Goal: Task Accomplishment & Management: Complete application form

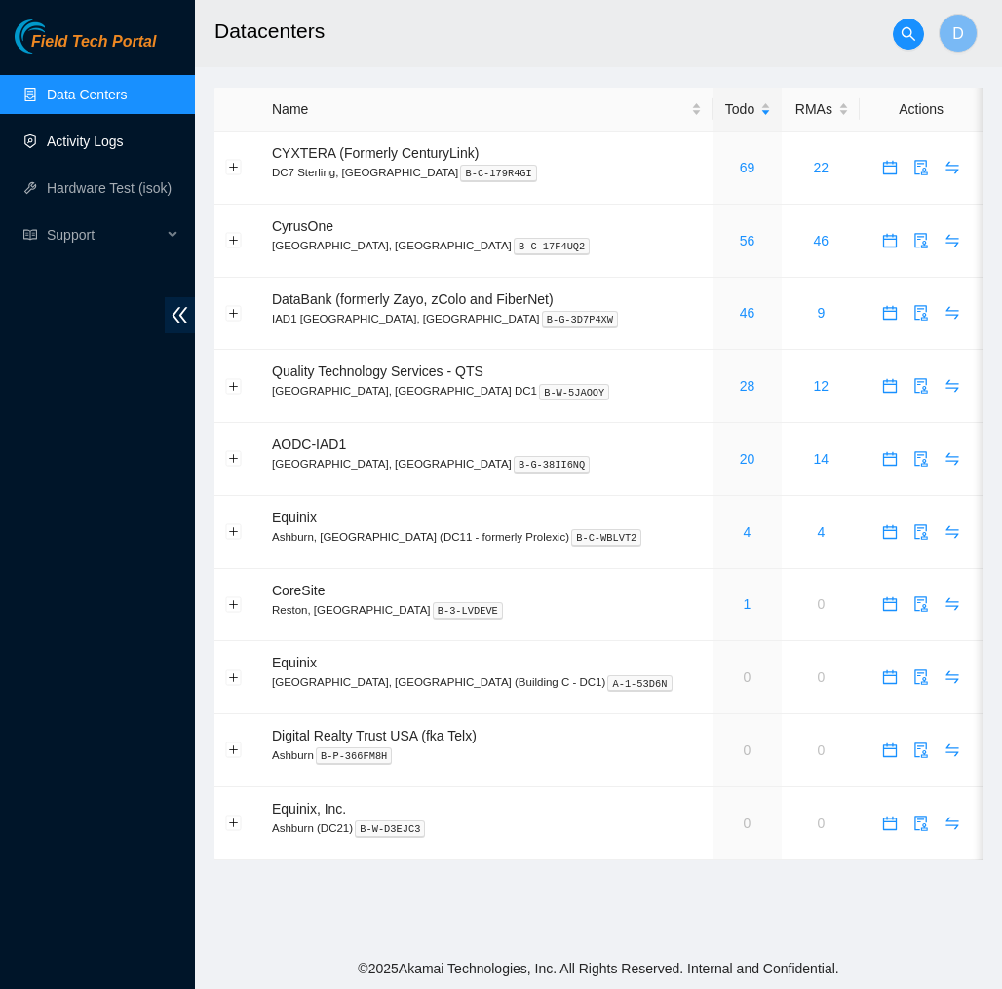
click at [105, 137] on link "Activity Logs" at bounding box center [85, 142] width 77 height 16
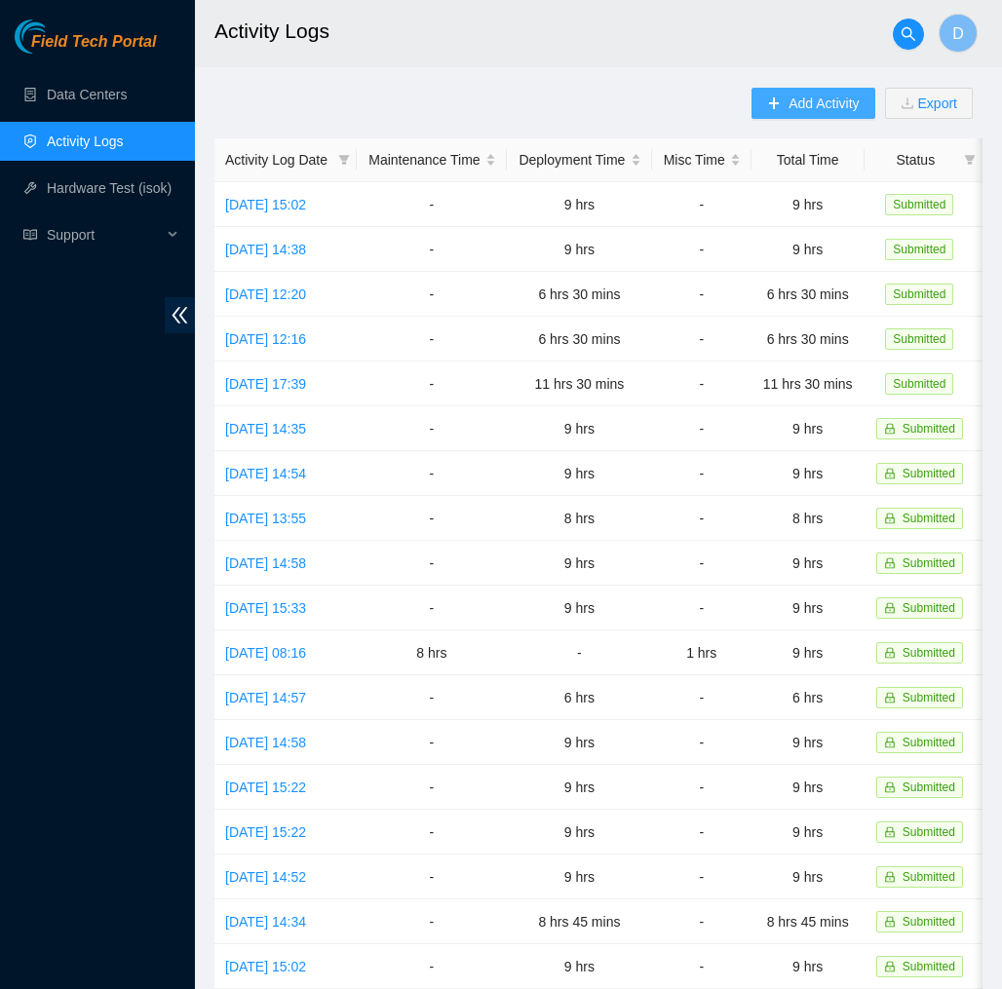
click at [789, 99] on span "Add Activity" at bounding box center [823, 103] width 70 height 21
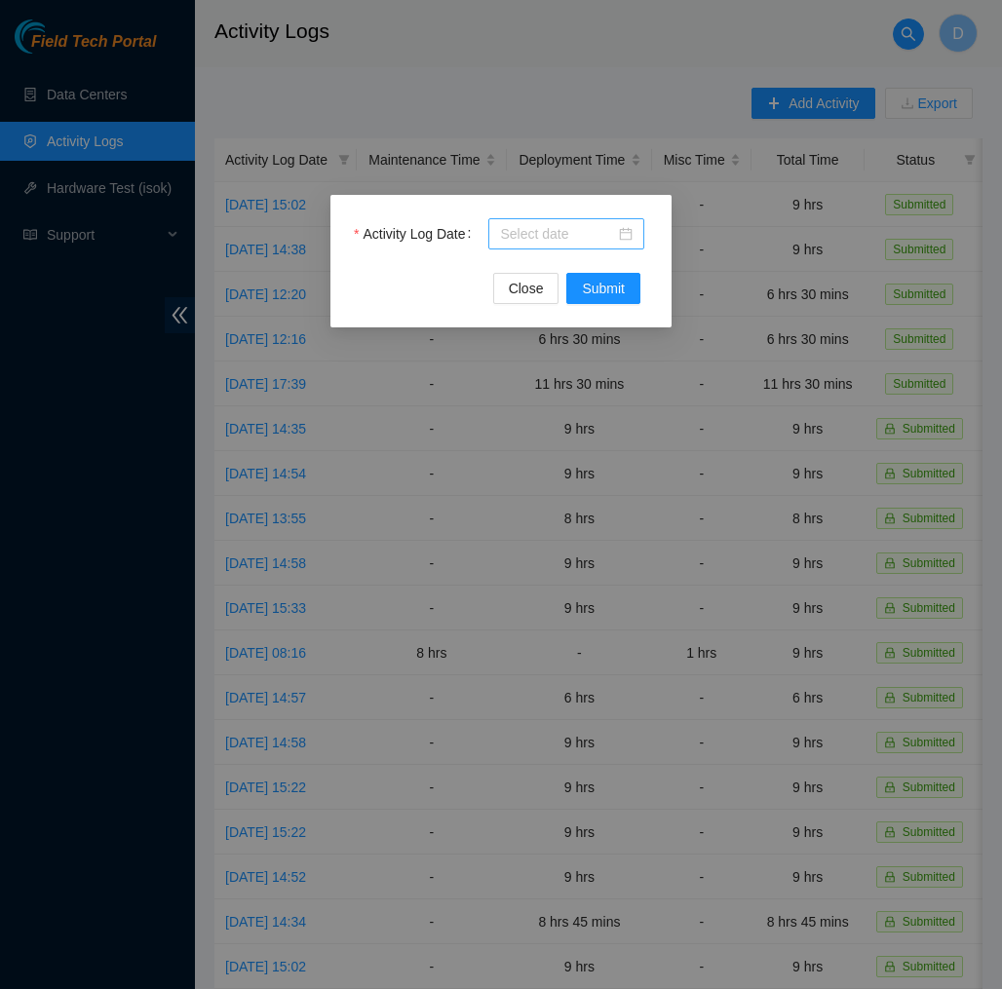
click at [623, 233] on div at bounding box center [566, 233] width 133 height 21
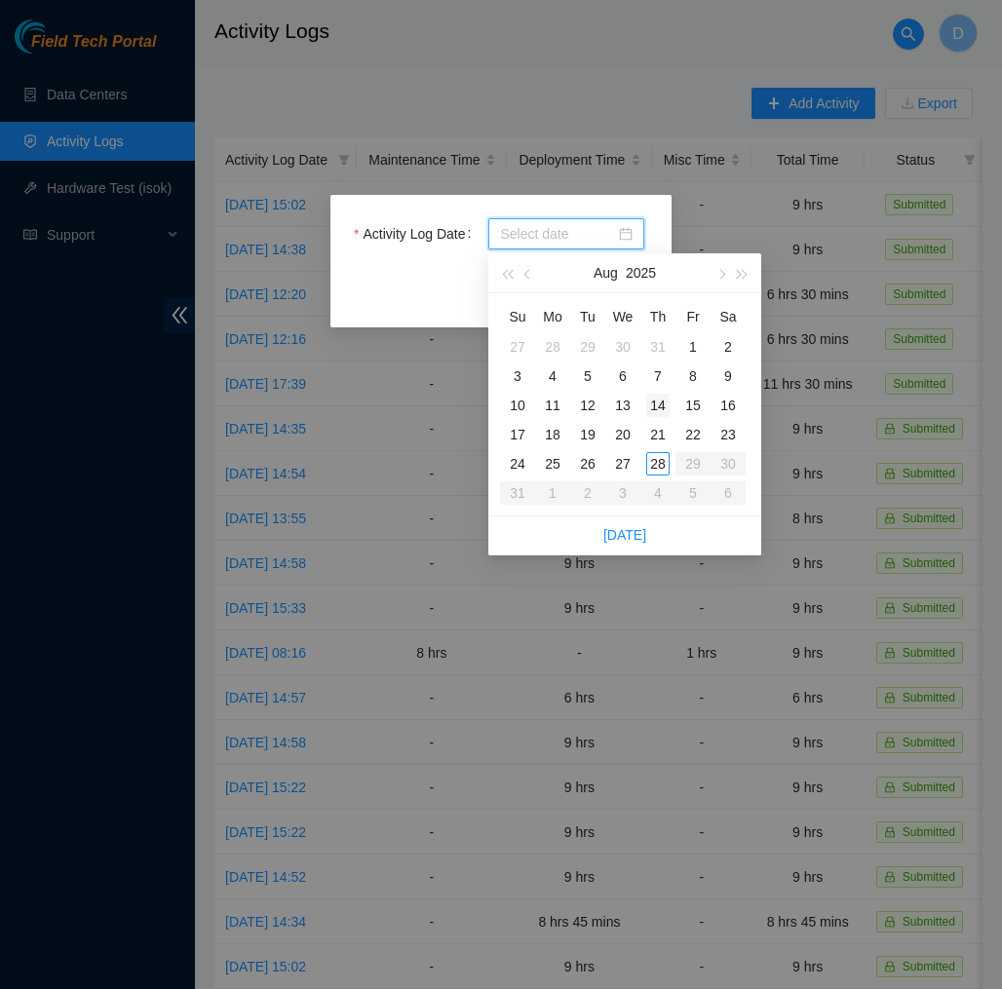
type input "[DATE]"
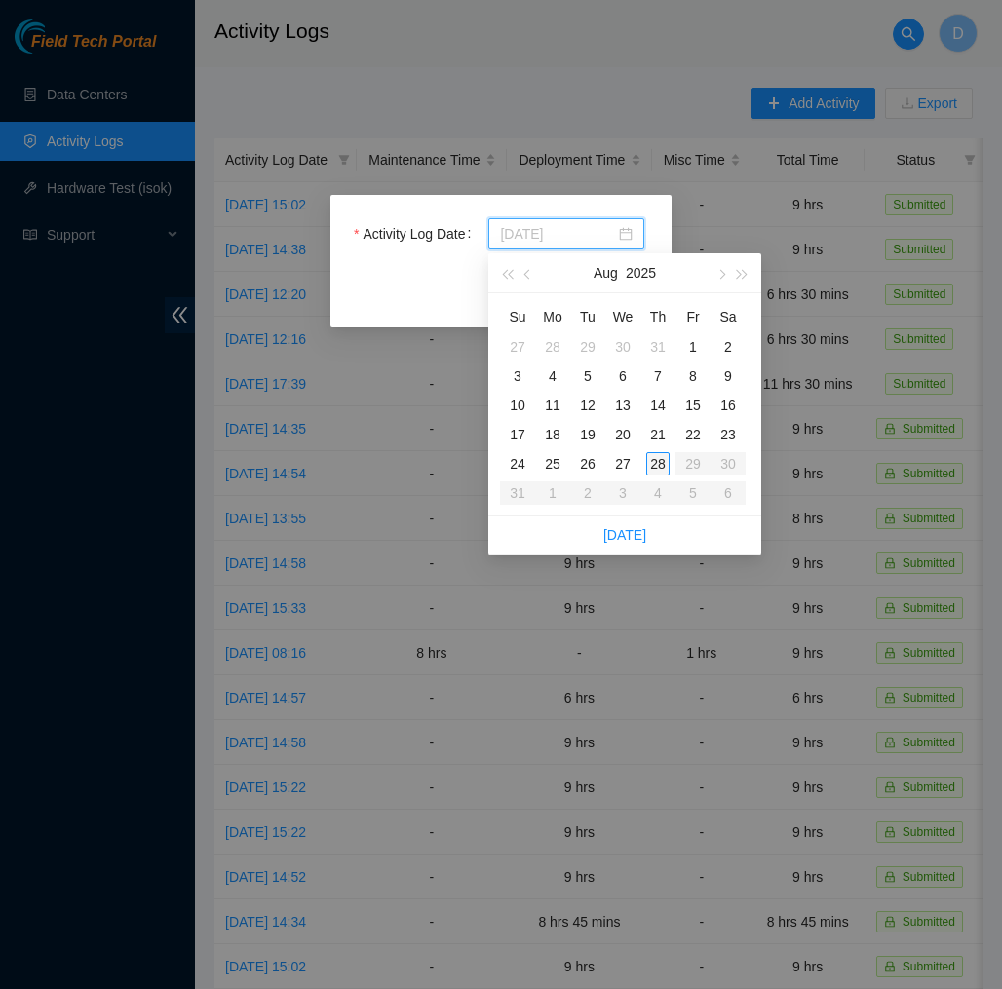
click at [663, 453] on div "28" at bounding box center [657, 463] width 23 height 23
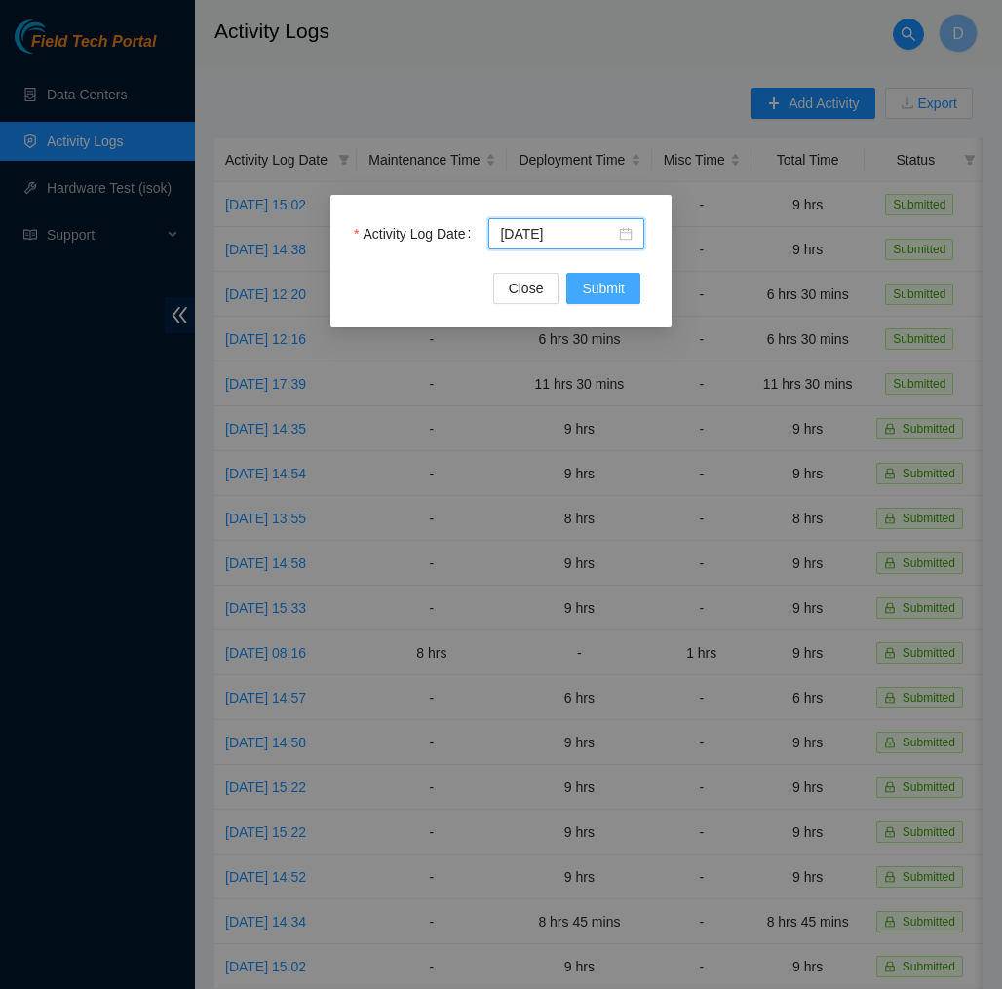
click at [626, 277] on button "Submit" at bounding box center [603, 288] width 74 height 31
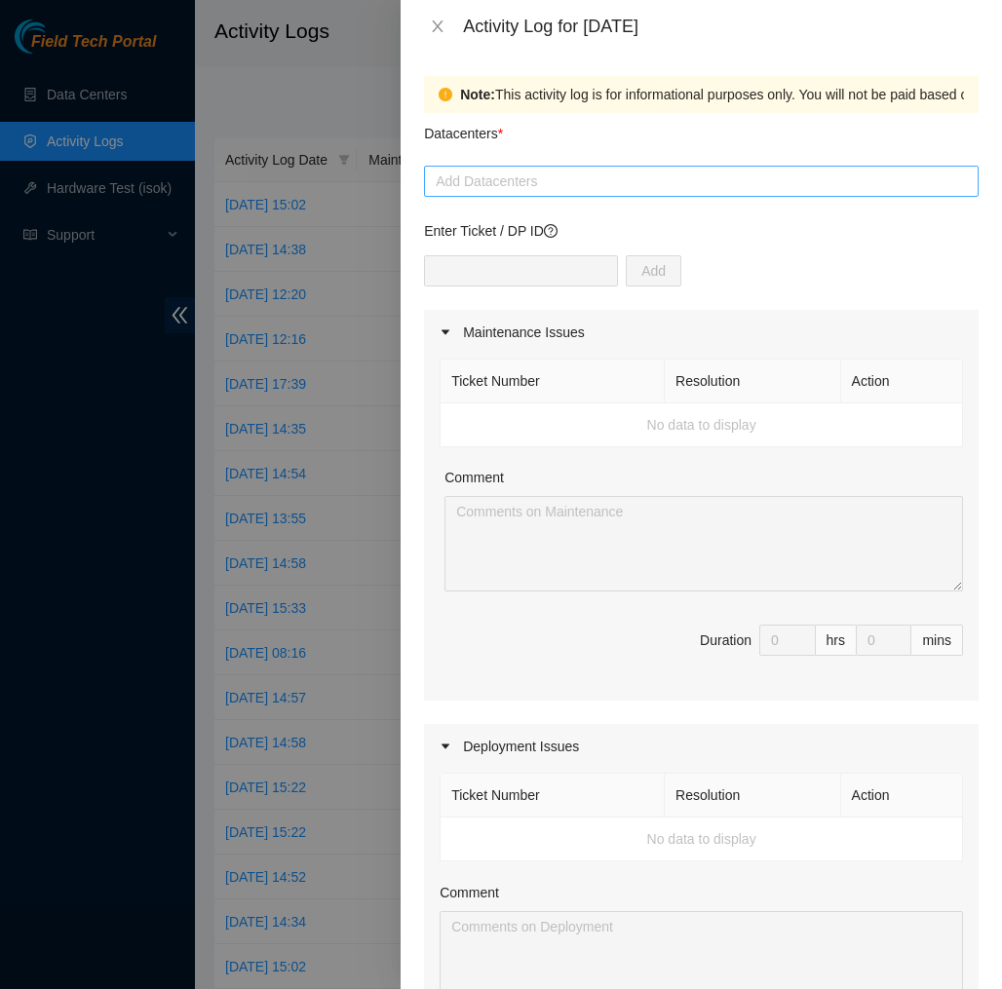
click at [572, 178] on div at bounding box center [701, 181] width 545 height 23
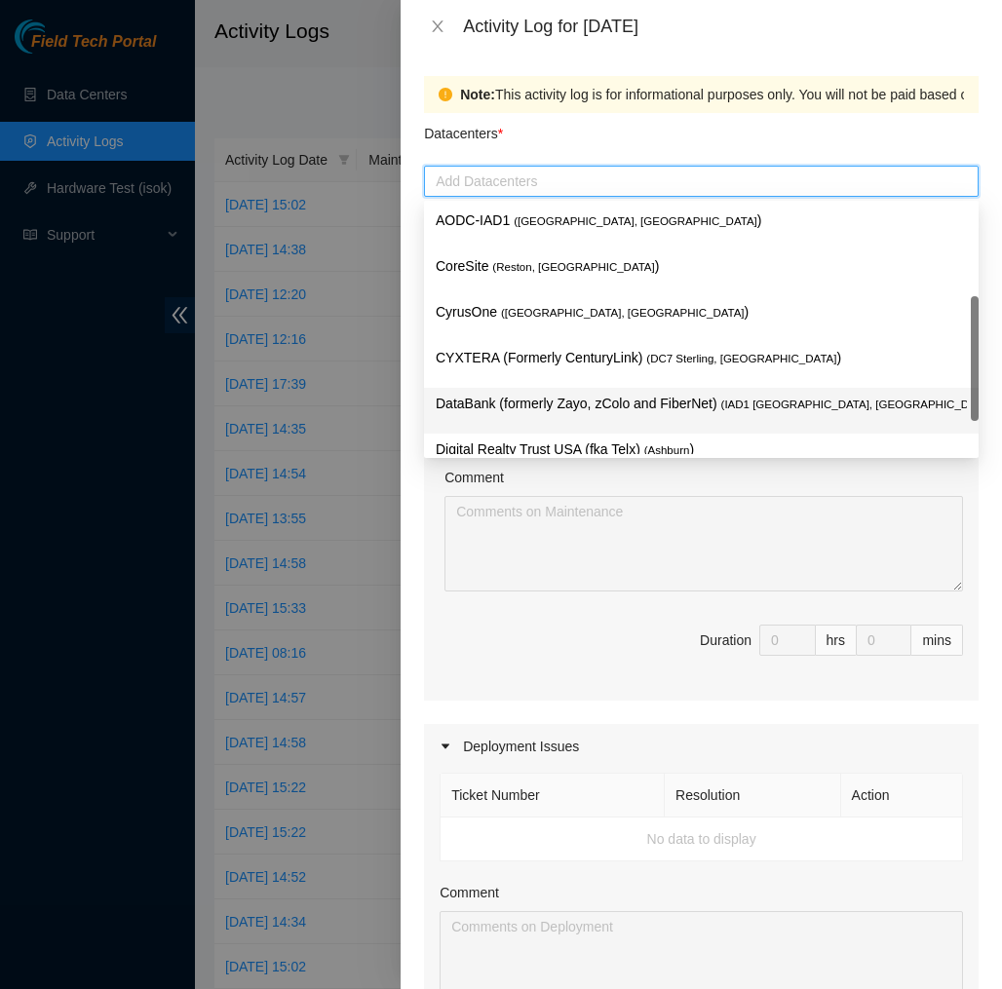
scroll to position [209, 0]
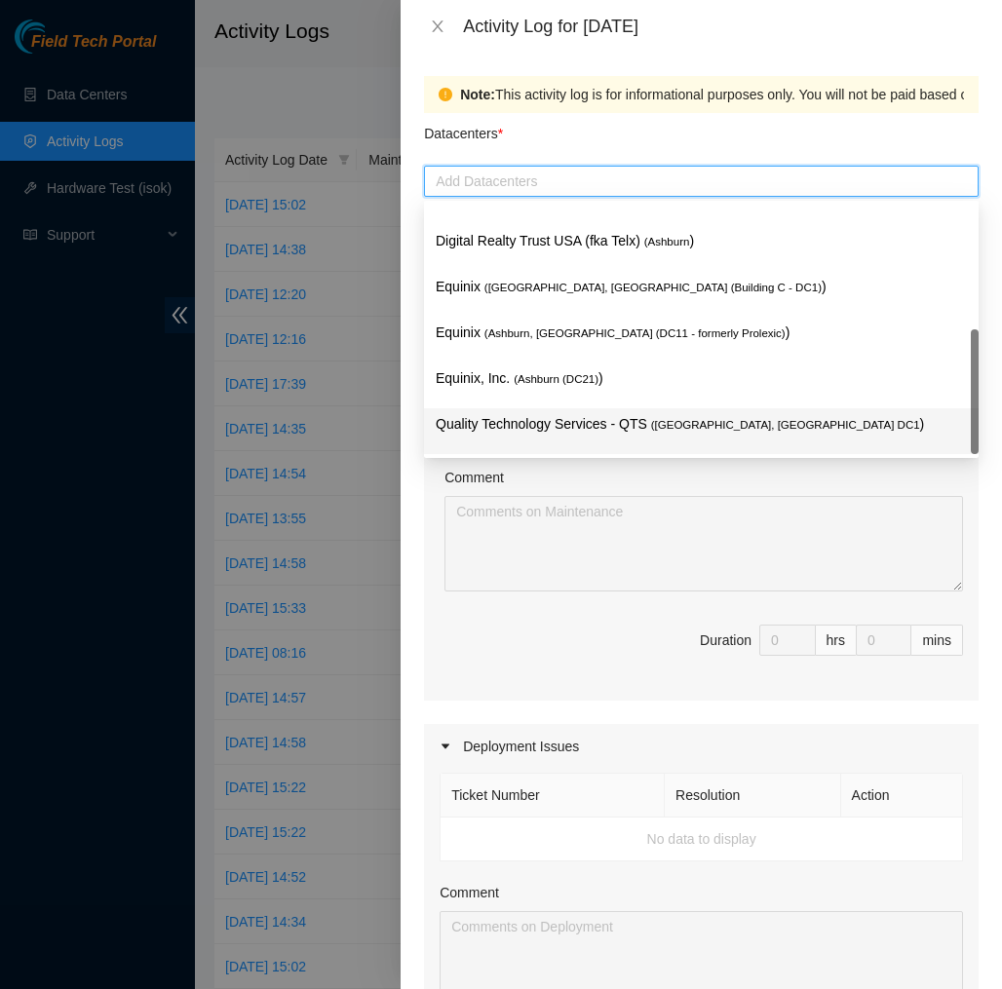
click at [591, 426] on p "Quality Technology Services - QTS ( [GEOGRAPHIC_DATA], [GEOGRAPHIC_DATA] DC1 )" at bounding box center [701, 424] width 531 height 22
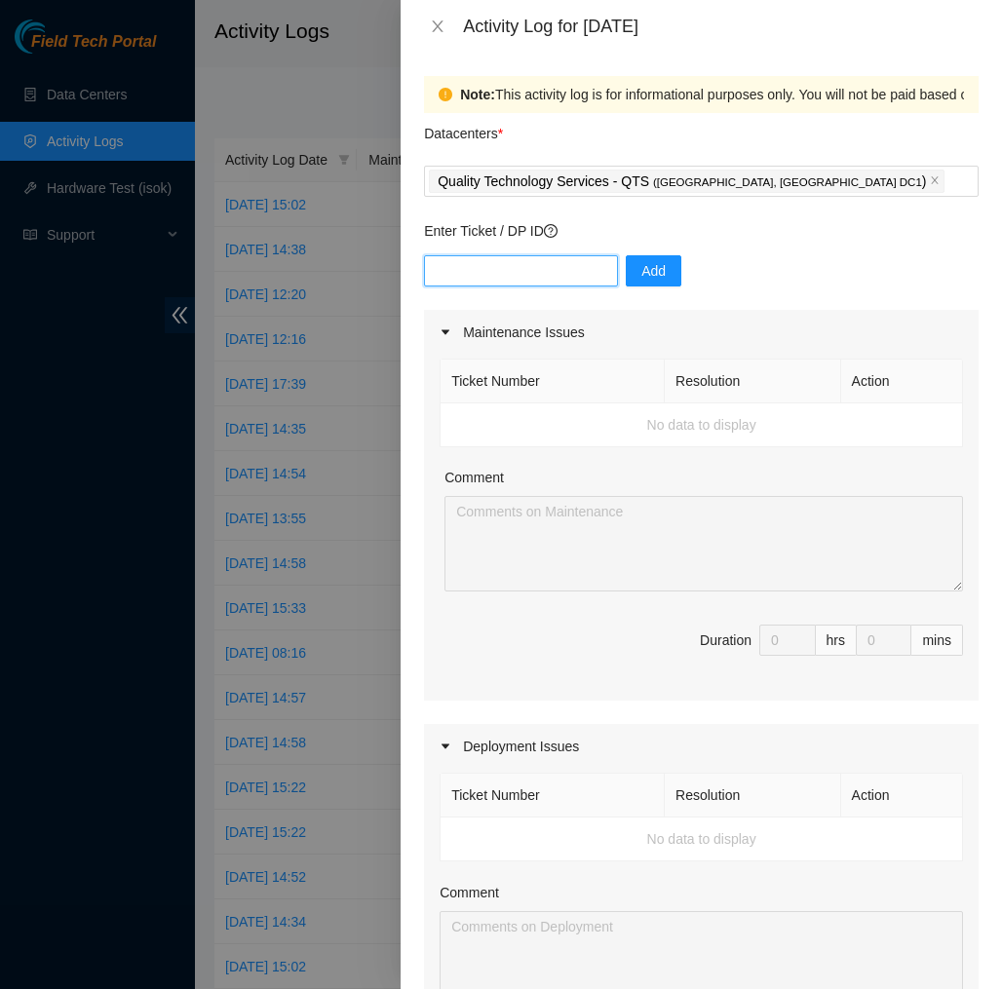
click at [573, 271] on input "text" at bounding box center [521, 270] width 194 height 31
type input "dp83145"
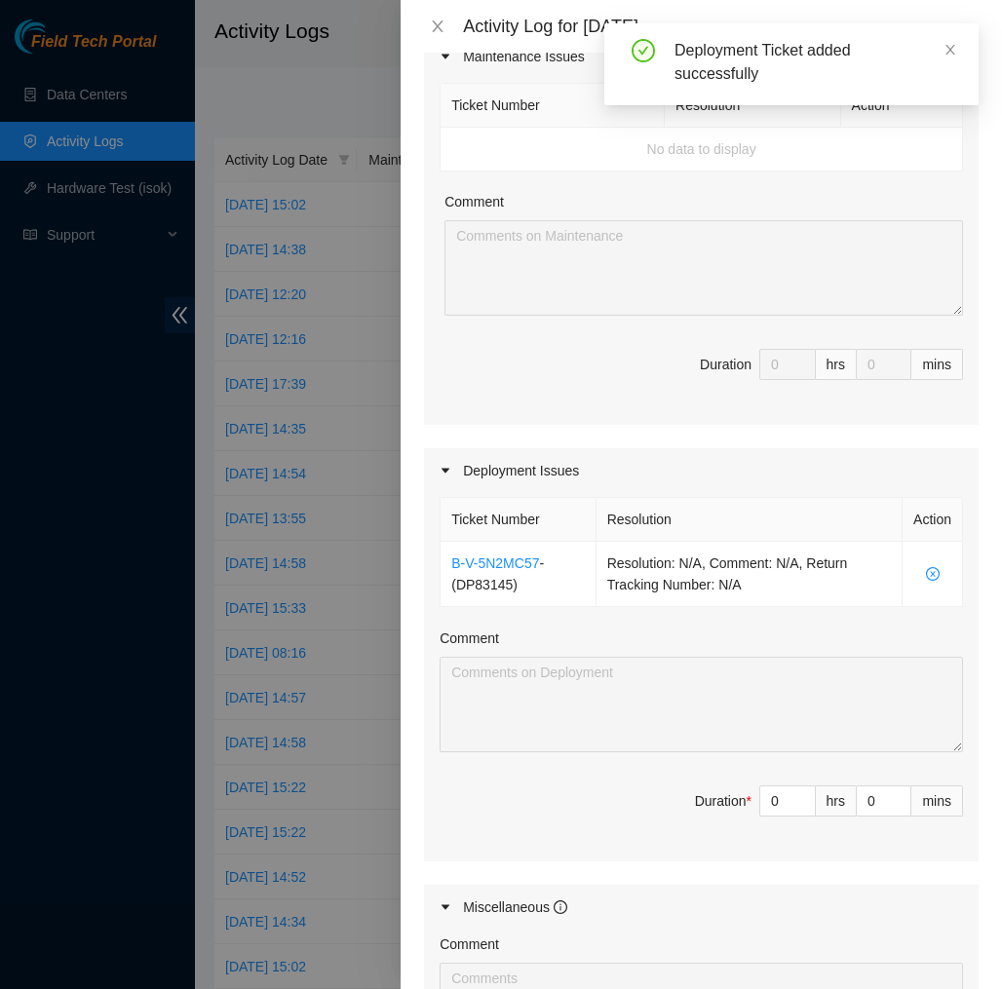
scroll to position [297, 0]
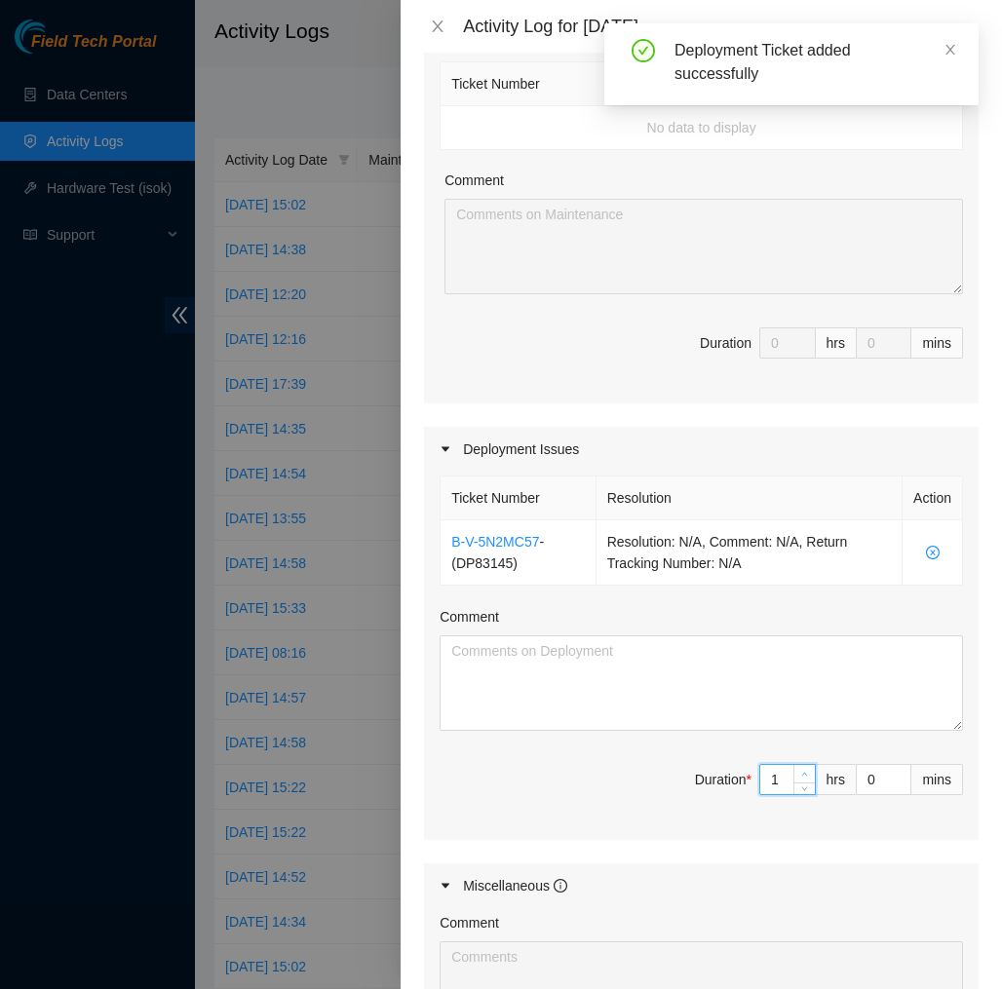
type input "1"
click at [808, 775] on span "up" at bounding box center [805, 775] width 12 height 12
type input "2"
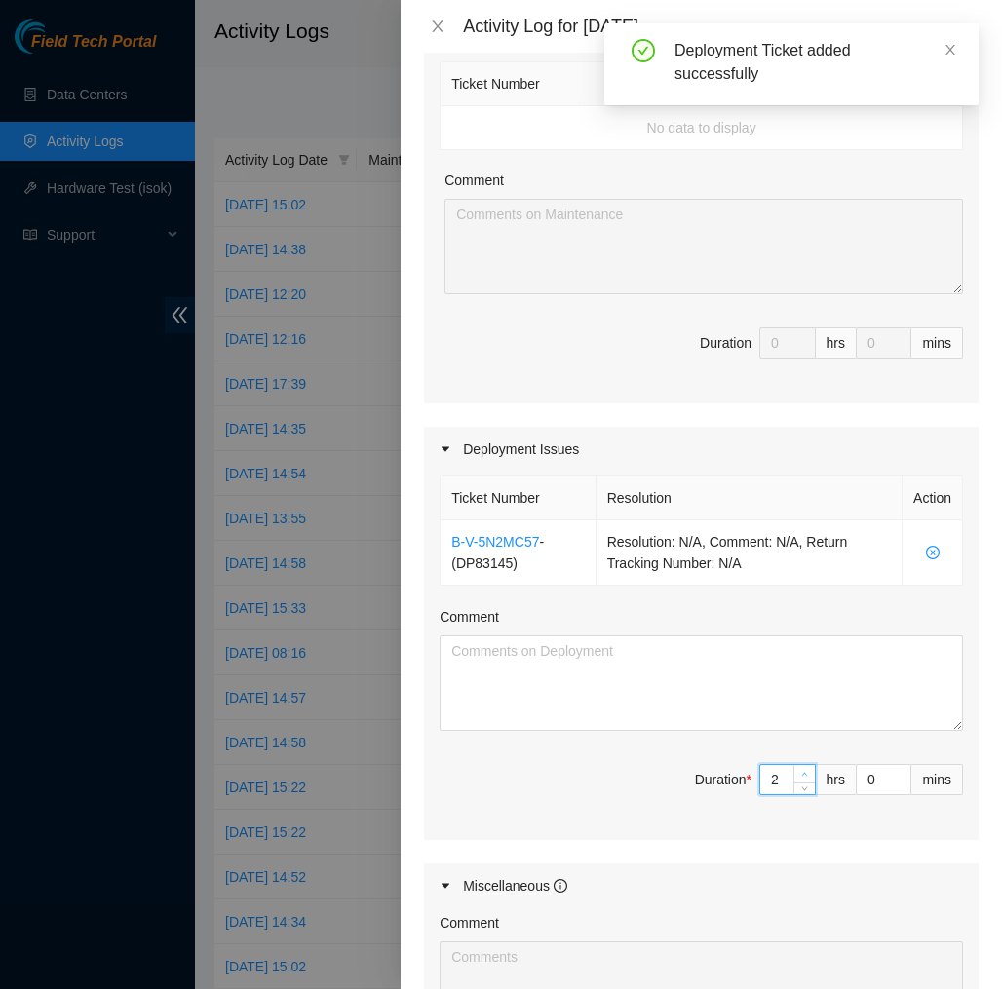
click at [808, 775] on span "up" at bounding box center [805, 775] width 12 height 12
type input "3"
click at [808, 775] on span "up" at bounding box center [805, 775] width 12 height 12
type input "4"
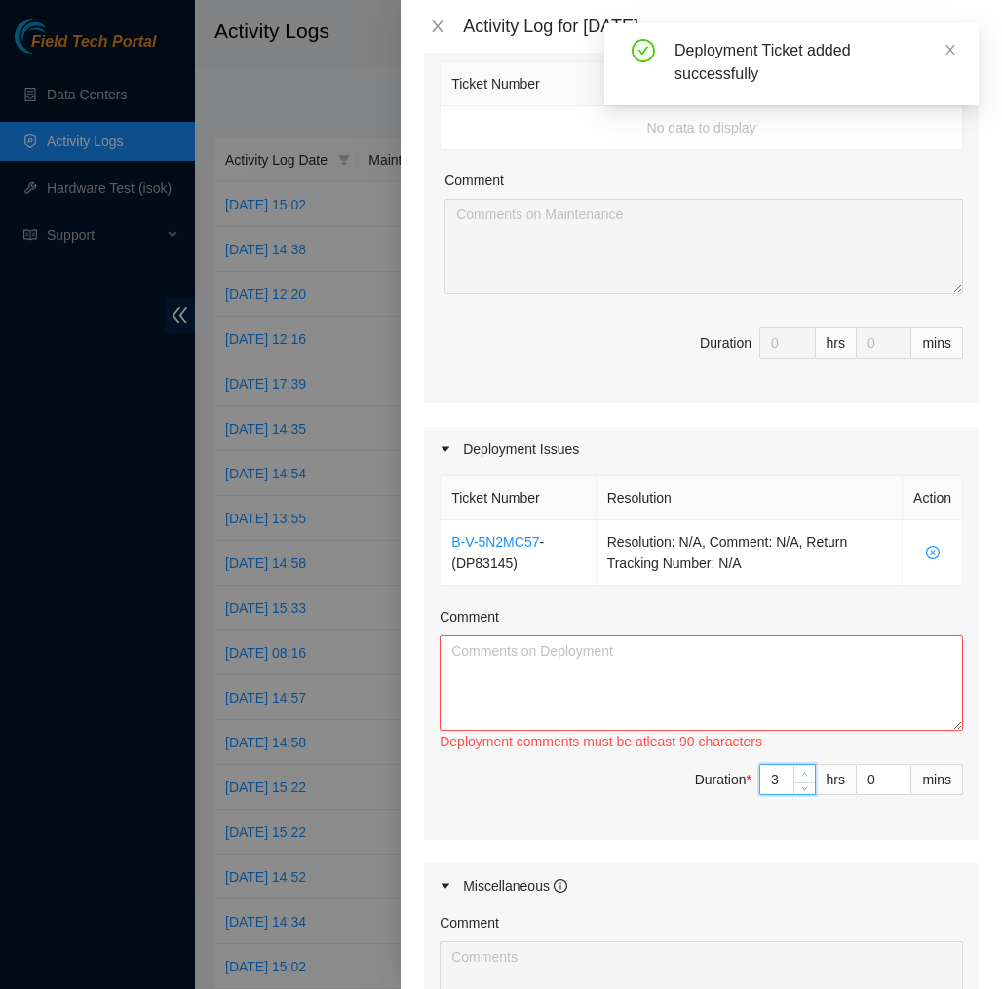
type input "4"
click at [808, 775] on span "up" at bounding box center [805, 775] width 12 height 12
type input "5"
click at [808, 775] on span "up" at bounding box center [805, 775] width 12 height 12
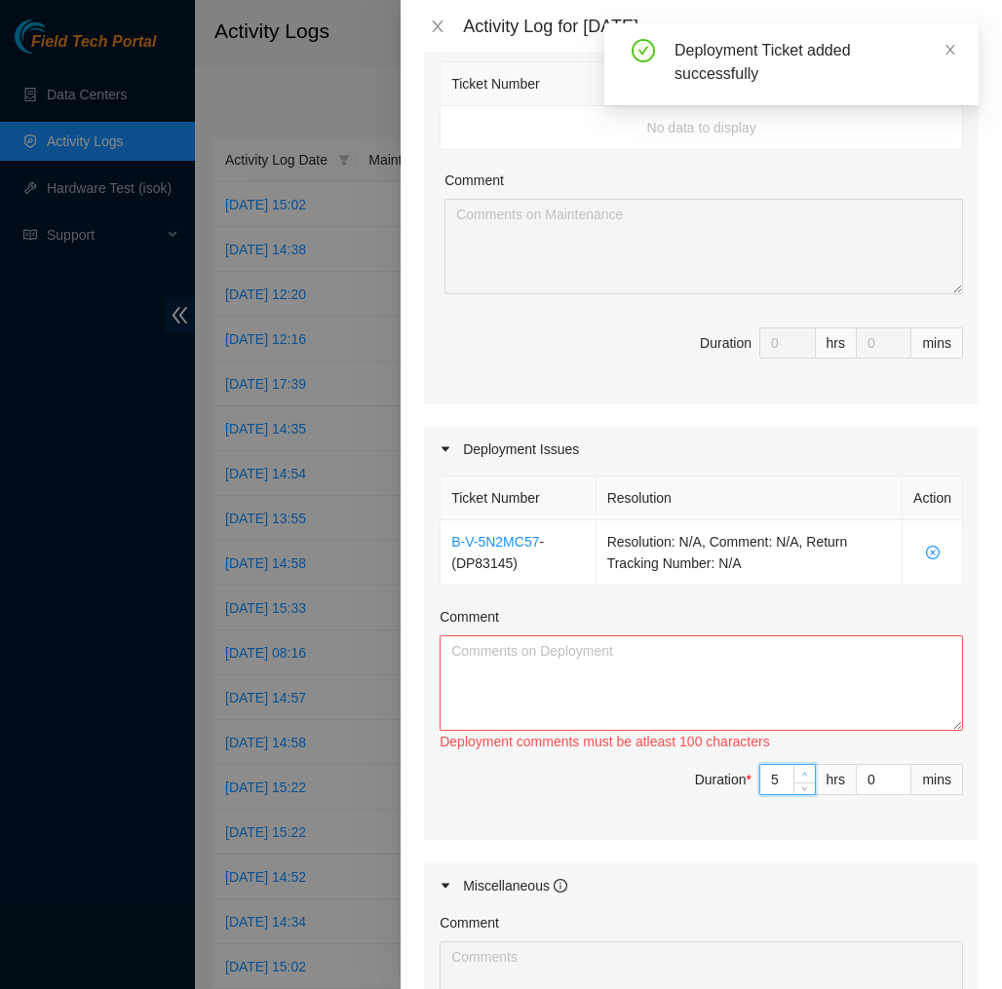
type input "6"
click at [808, 775] on span "up" at bounding box center [805, 775] width 12 height 12
click at [815, 708] on textarea "Comment" at bounding box center [700, 682] width 523 height 95
paste textarea "EOD DP83145 [DATE] I labeled the drive sleds in front of the Server rack. Then …"
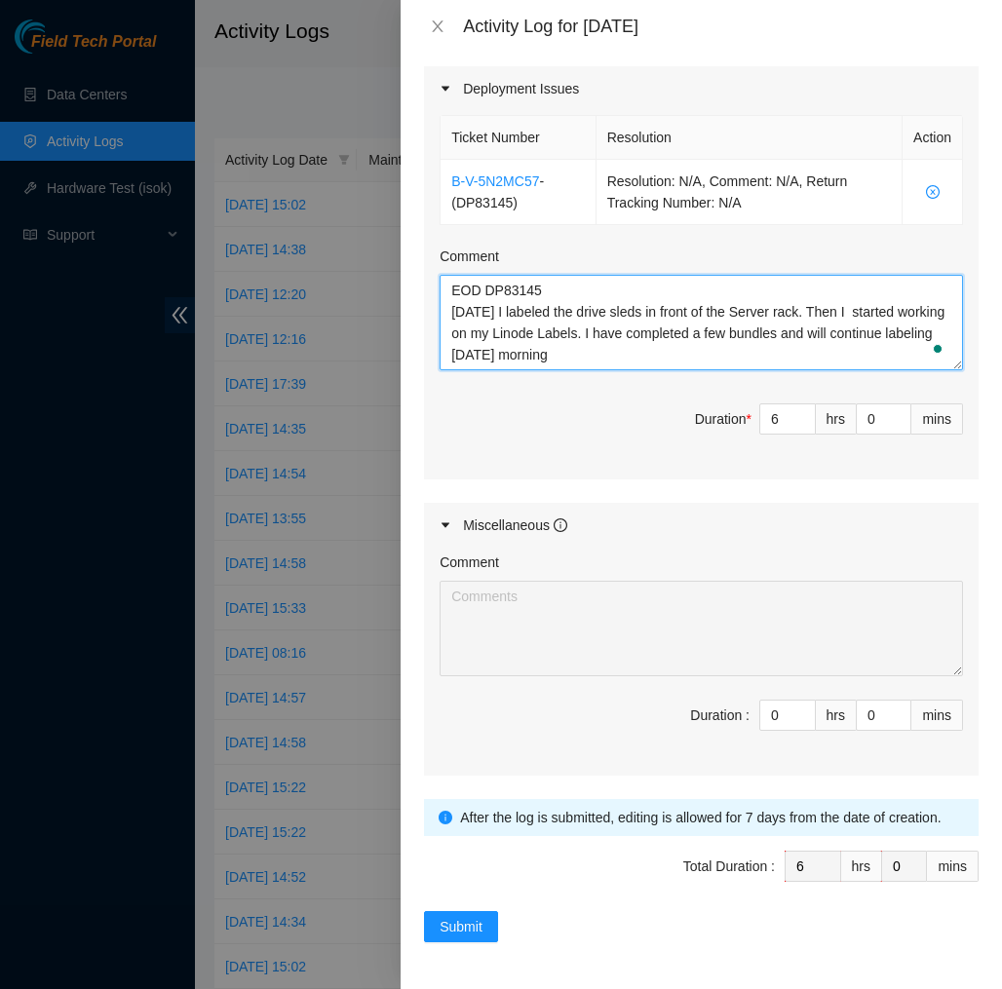
scroll to position [658, 0]
type textarea "EOD DP83145 [DATE] I labeled the drive sleds in front of the Server rack. Then …"
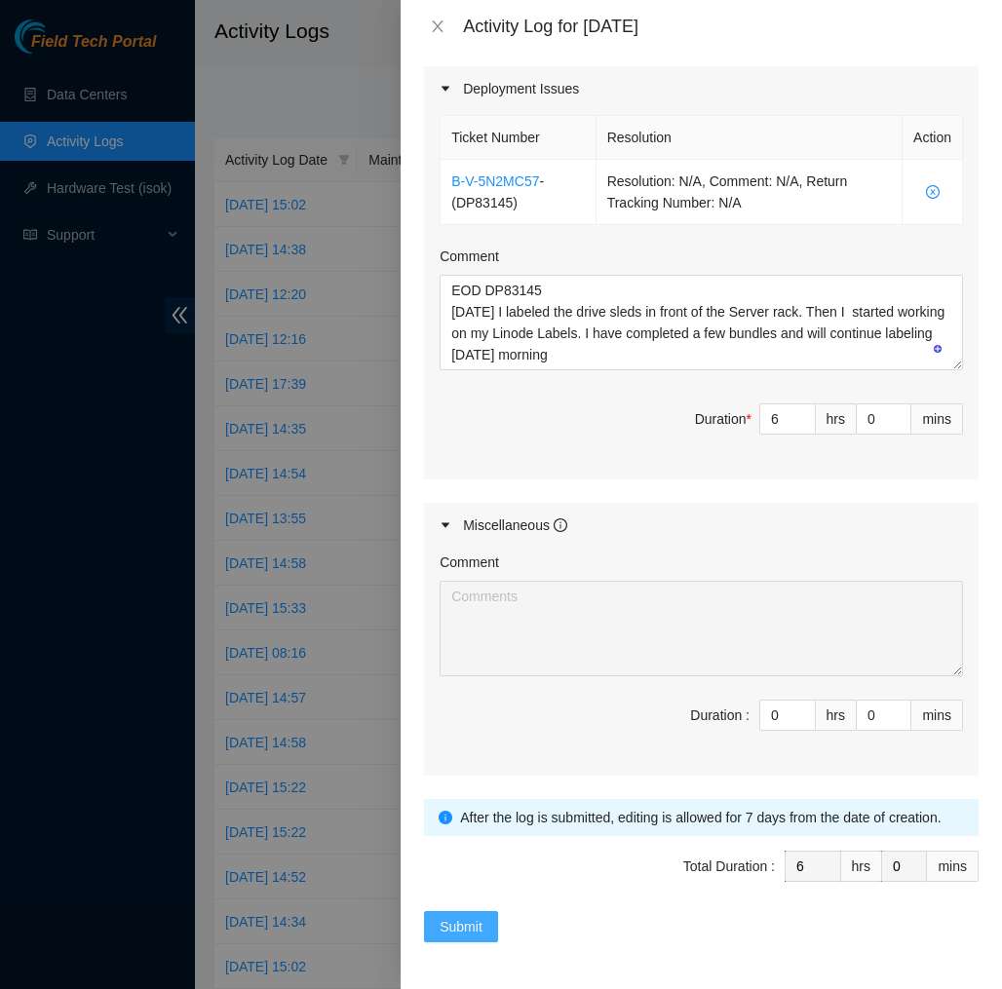
click at [473, 923] on span "Submit" at bounding box center [460, 926] width 43 height 21
